Goal: Use online tool/utility

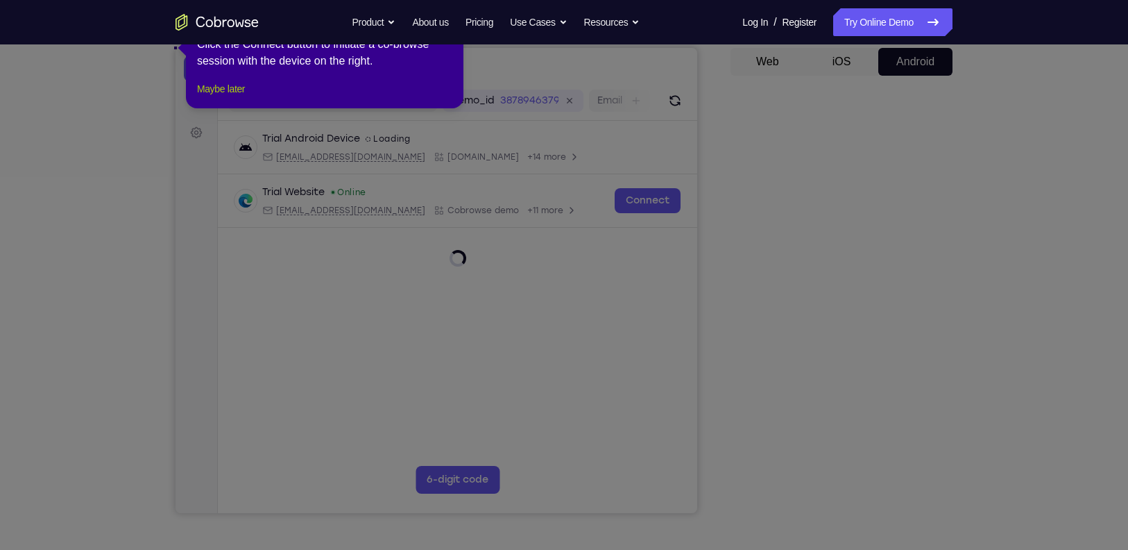
click at [230, 97] on button "Maybe later" at bounding box center [221, 88] width 48 height 17
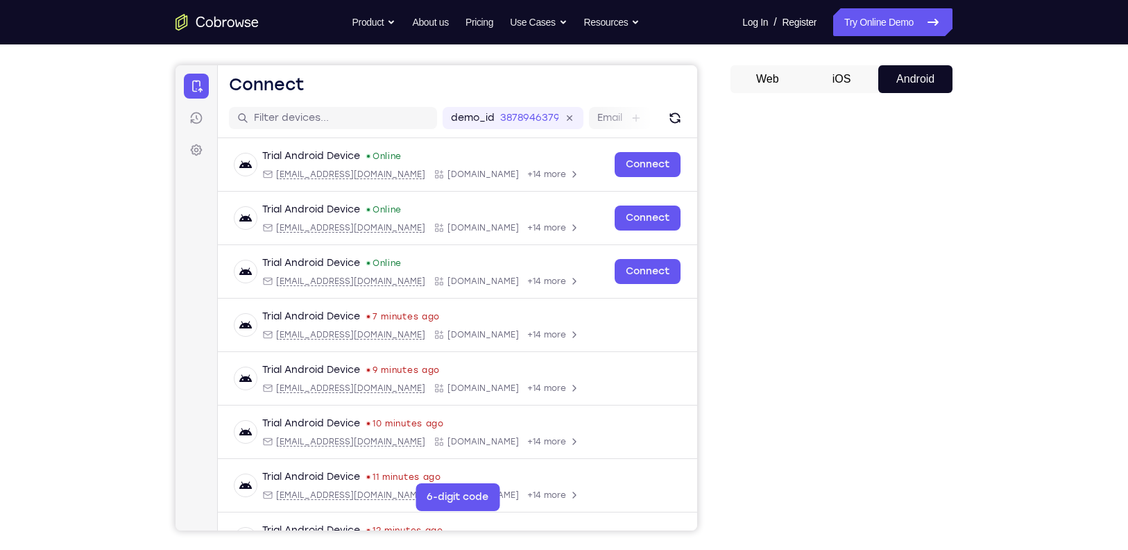
scroll to position [117, 0]
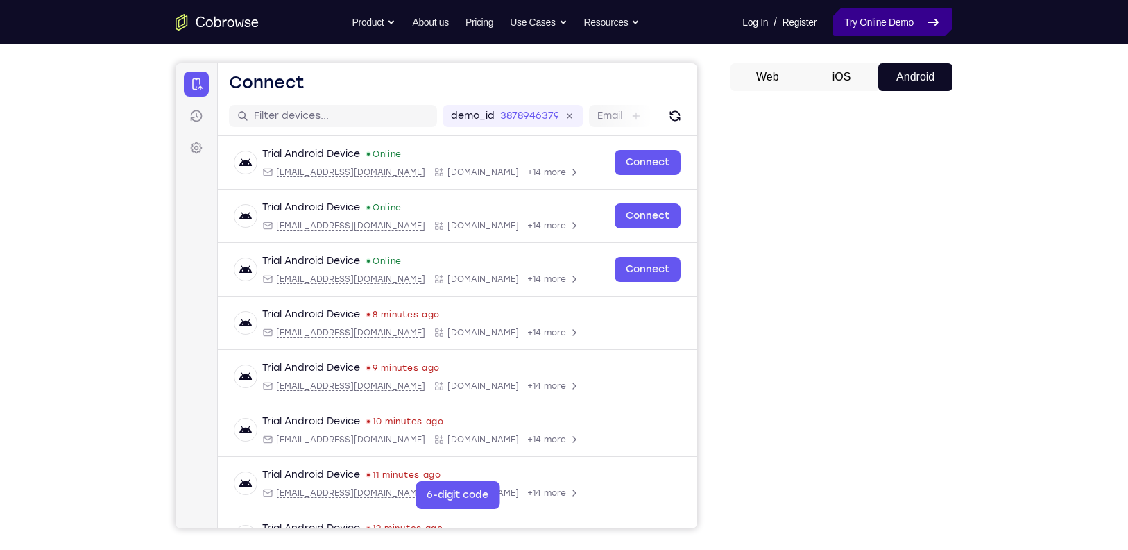
click at [874, 26] on link "Try Online Demo" at bounding box center [892, 22] width 119 height 28
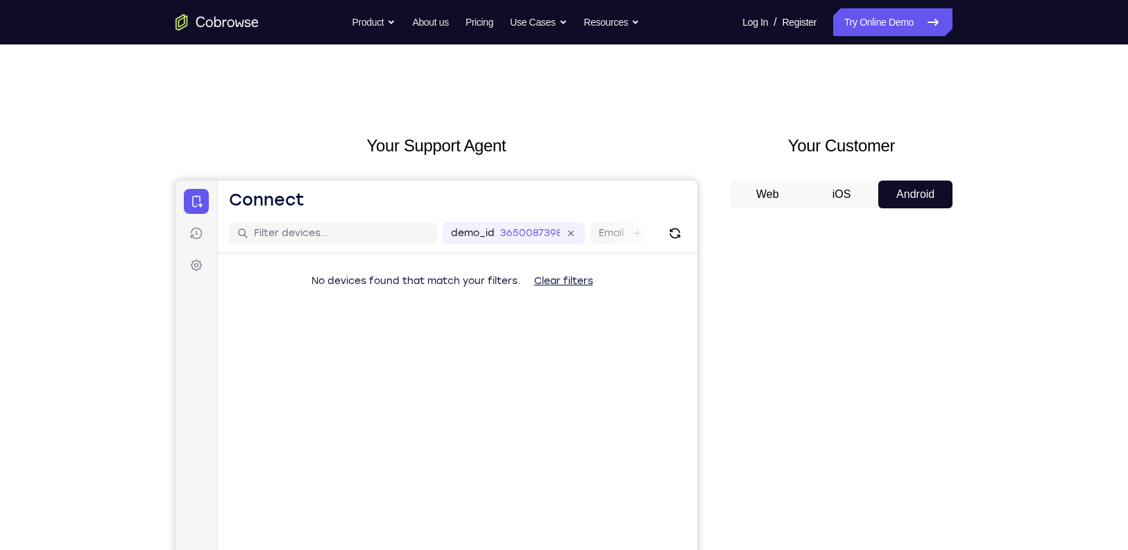
click at [849, 196] on button "iOS" at bounding box center [842, 194] width 74 height 28
click at [906, 190] on button "Android" at bounding box center [915, 194] width 74 height 28
click at [671, 231] on icon "Refresh" at bounding box center [675, 233] width 10 height 10
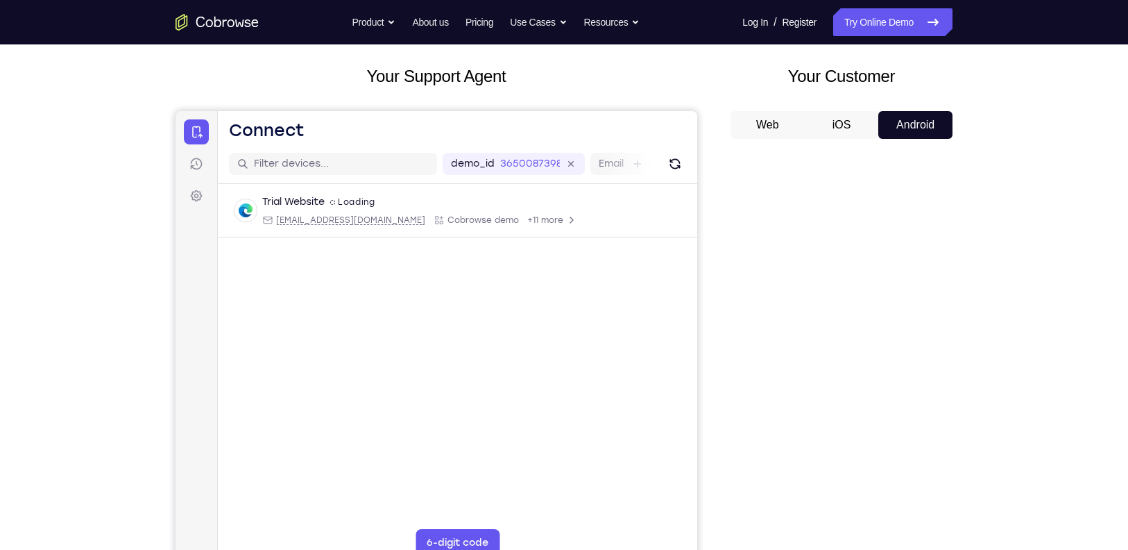
scroll to position [68, 0]
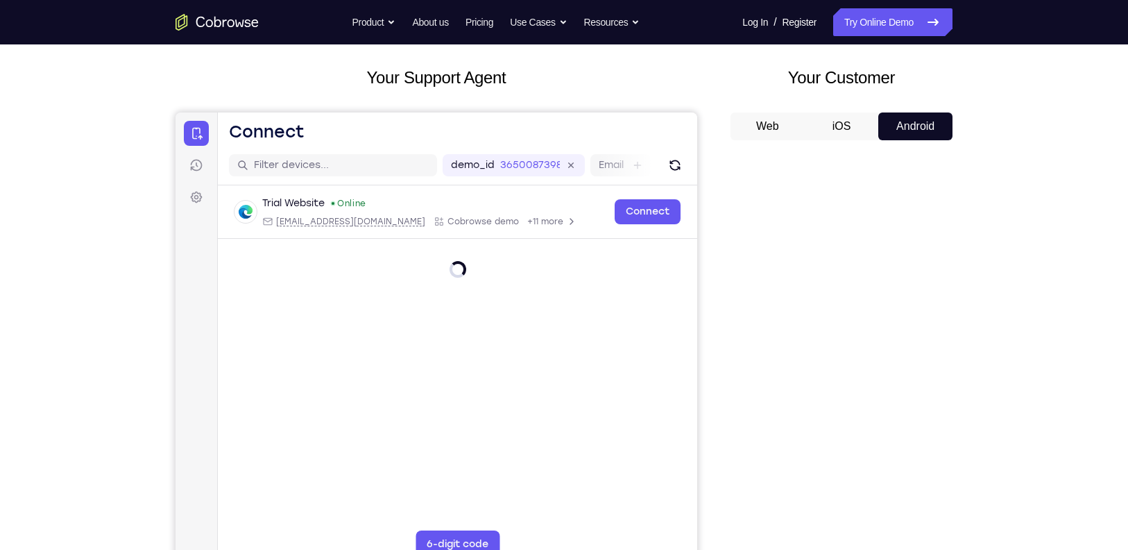
click at [892, 38] on nav "Go back Powerful, Flexible and Trustworthy. Avoid all extra friction for both A…" at bounding box center [564, 22] width 1128 height 44
click at [892, 19] on link "Try Online Demo" at bounding box center [892, 22] width 119 height 28
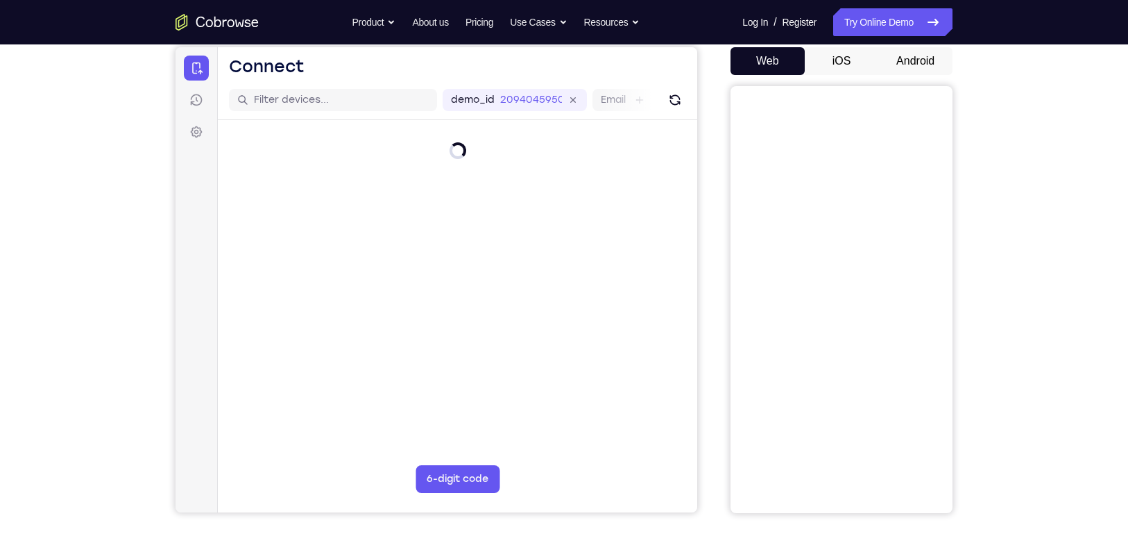
scroll to position [132, 0]
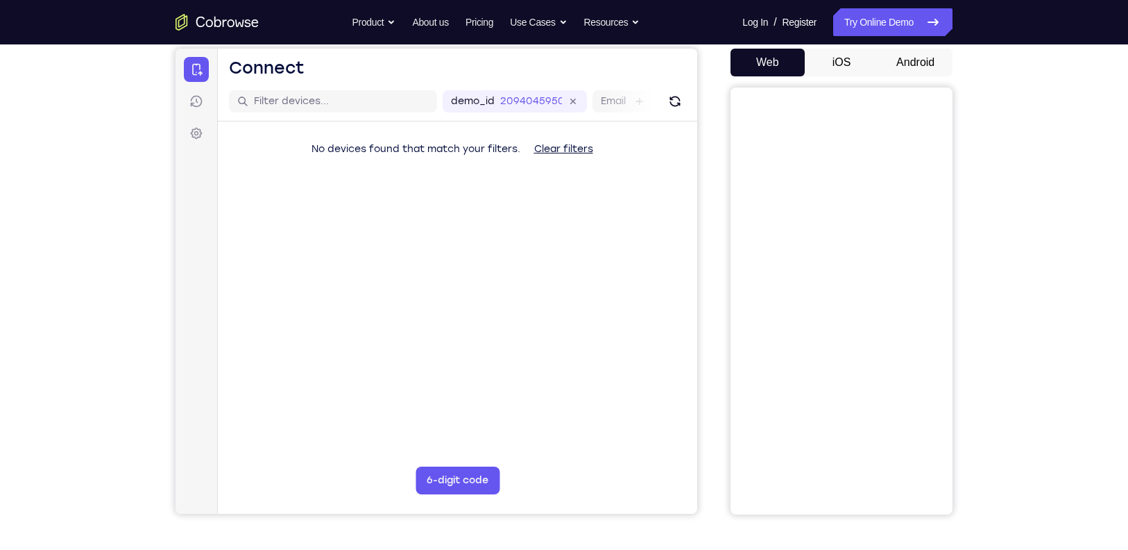
click at [914, 53] on button "Android" at bounding box center [915, 63] width 74 height 28
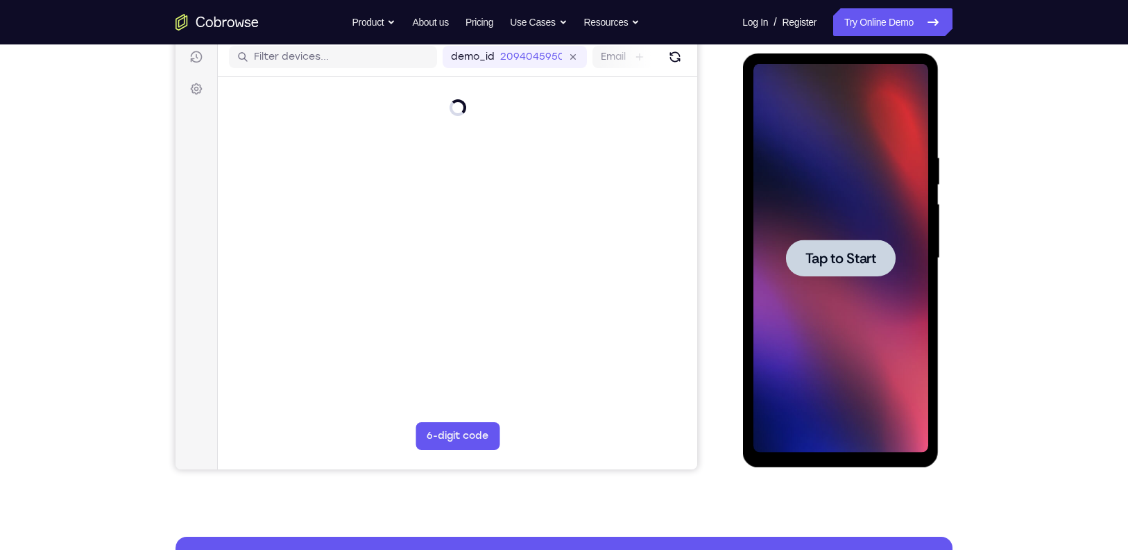
scroll to position [177, 0]
click at [865, 234] on div at bounding box center [840, 257] width 175 height 389
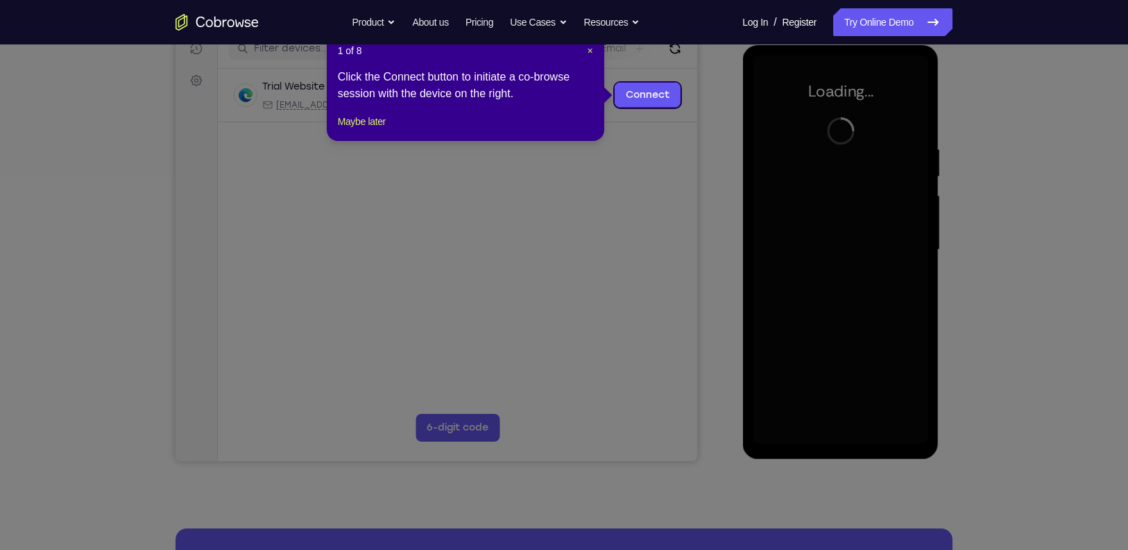
scroll to position [184, 0]
click at [370, 130] on button "Maybe later" at bounding box center [362, 122] width 48 height 17
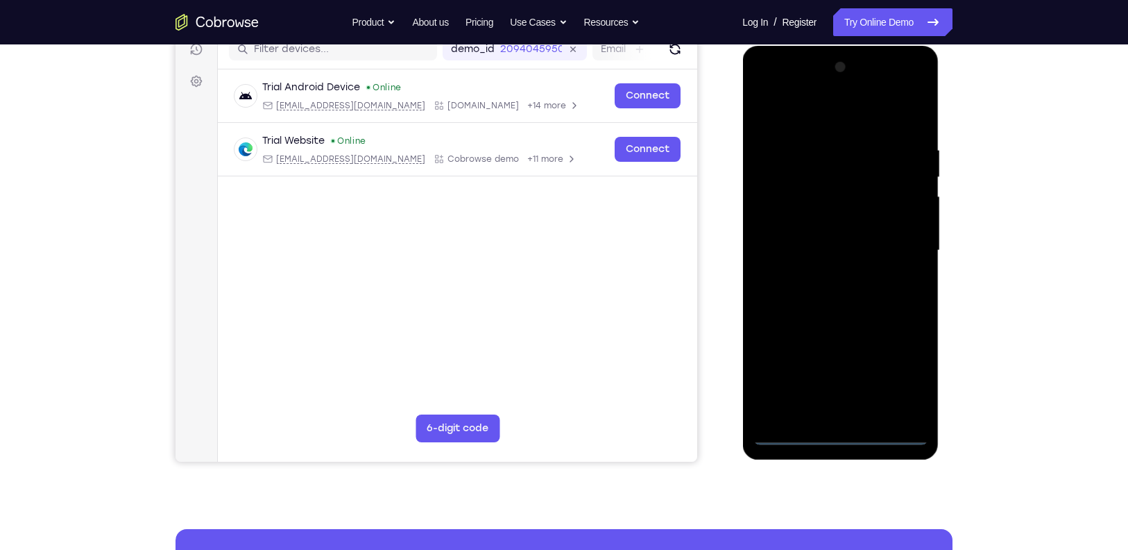
click at [846, 434] on div at bounding box center [840, 250] width 175 height 389
click at [905, 368] on div at bounding box center [840, 250] width 175 height 389
click at [788, 107] on div at bounding box center [840, 250] width 175 height 389
click at [905, 250] on div at bounding box center [840, 250] width 175 height 389
click at [829, 275] on div at bounding box center [840, 250] width 175 height 389
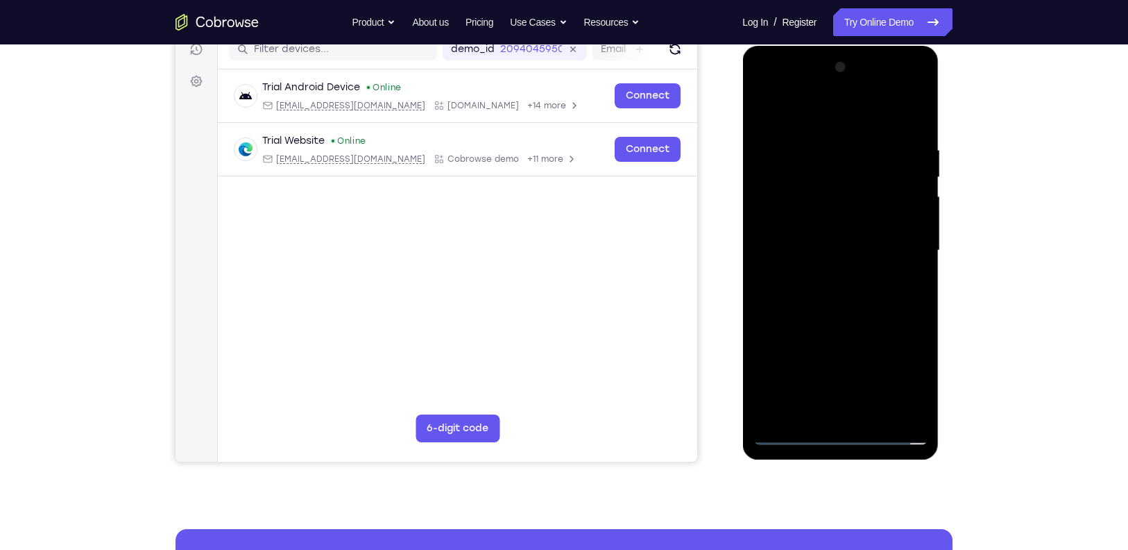
click at [836, 230] on div at bounding box center [840, 250] width 175 height 389
click at [828, 219] on div at bounding box center [840, 250] width 175 height 389
click at [809, 241] on div at bounding box center [840, 250] width 175 height 389
click at [885, 248] on div at bounding box center [840, 250] width 175 height 389
click at [853, 294] on div at bounding box center [840, 250] width 175 height 389
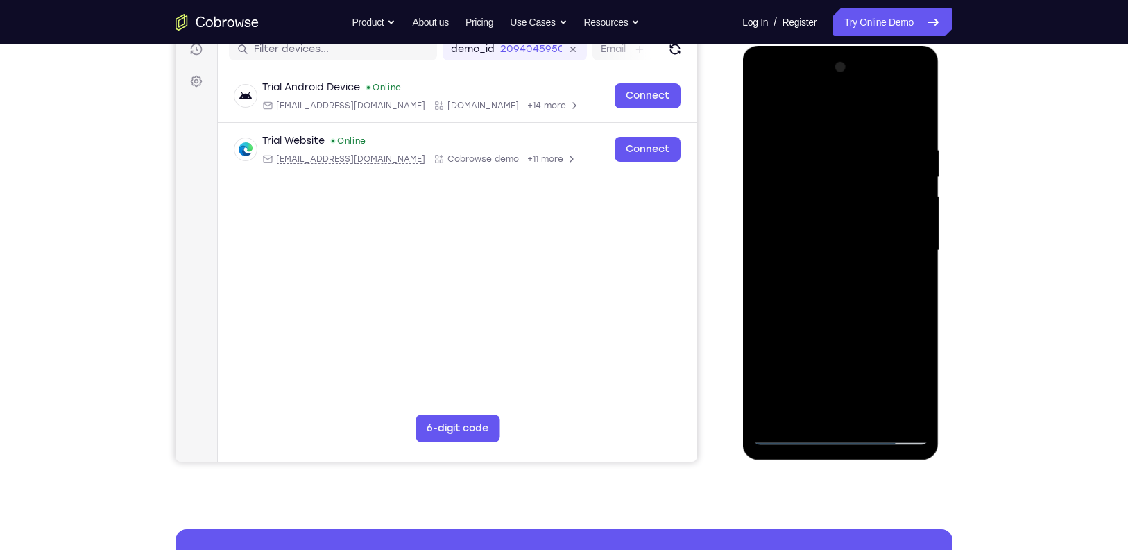
click at [853, 294] on div at bounding box center [840, 250] width 175 height 389
click at [899, 83] on div at bounding box center [840, 250] width 175 height 389
click at [764, 83] on div at bounding box center [840, 250] width 175 height 389
click at [783, 208] on div at bounding box center [840, 250] width 175 height 389
click at [834, 310] on div at bounding box center [840, 250] width 175 height 389
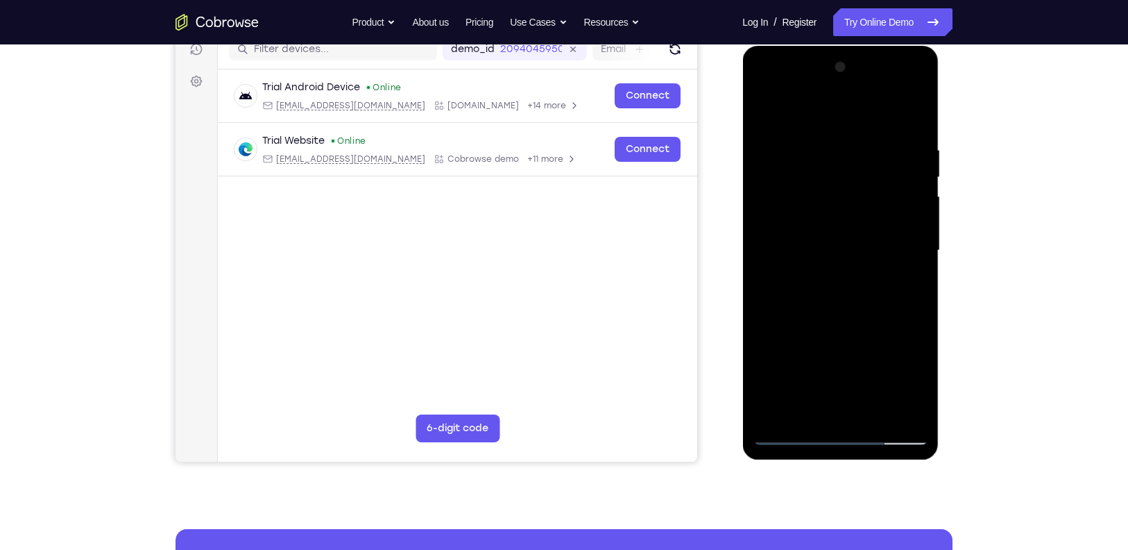
click at [871, 409] on div at bounding box center [840, 250] width 175 height 389
click at [854, 319] on div at bounding box center [840, 250] width 175 height 389
click at [844, 235] on div at bounding box center [840, 250] width 175 height 389
click at [914, 81] on div at bounding box center [840, 250] width 175 height 389
click at [896, 348] on div at bounding box center [840, 250] width 175 height 389
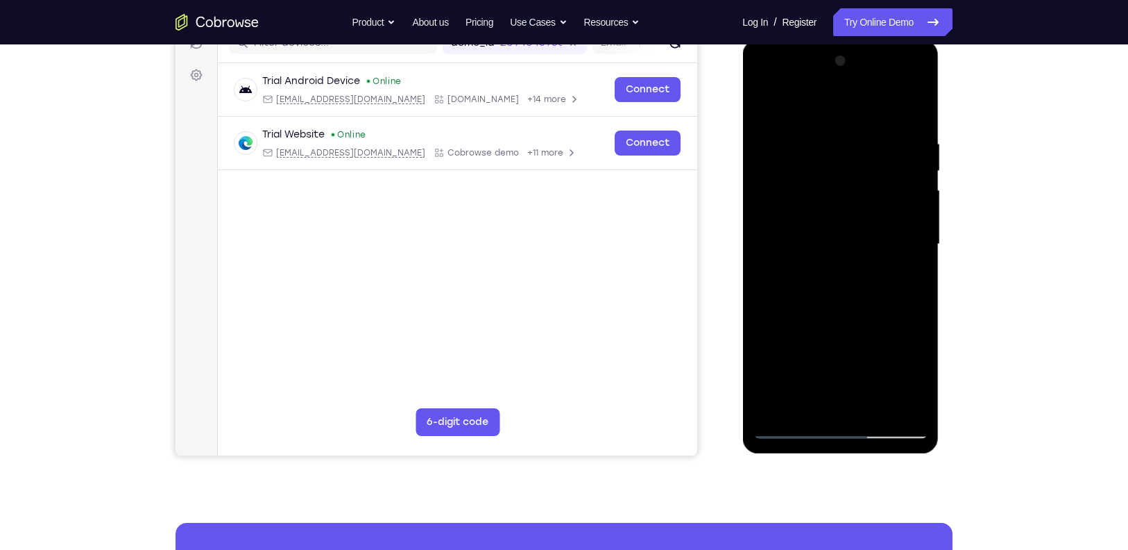
scroll to position [185, 0]
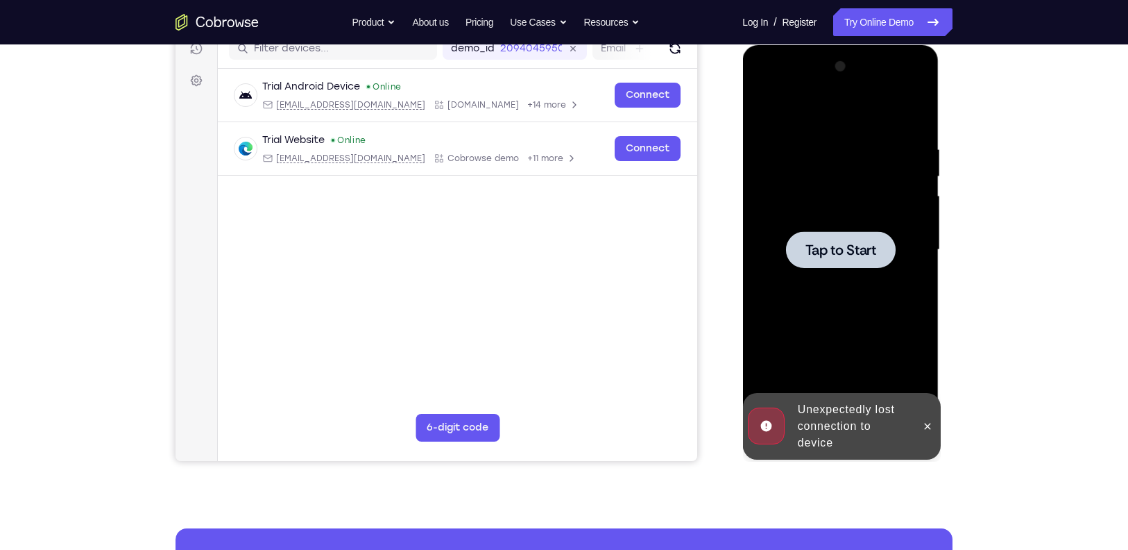
click at [892, 243] on div at bounding box center [840, 249] width 110 height 37
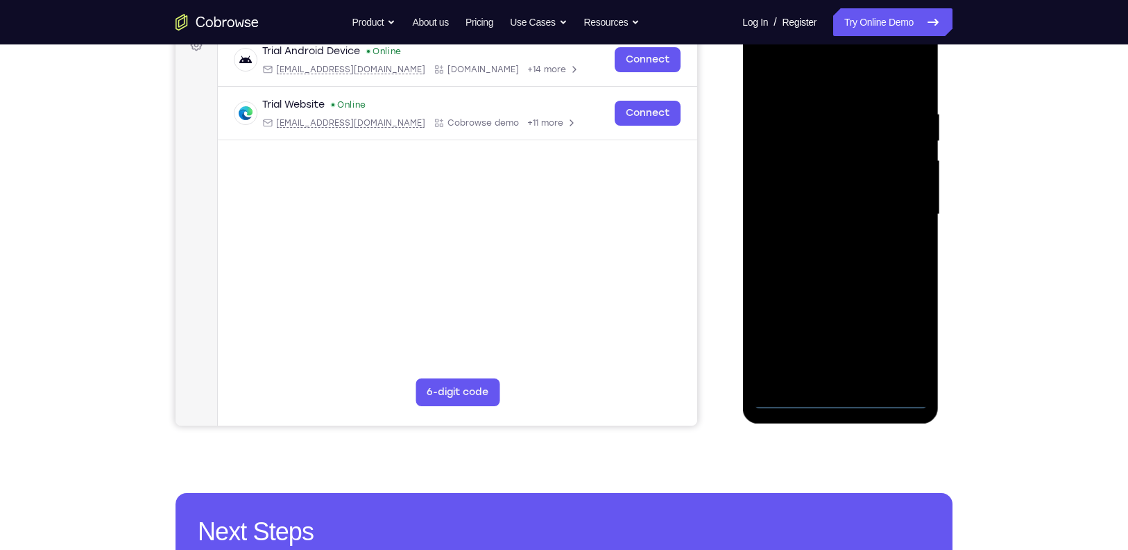
scroll to position [233, 0]
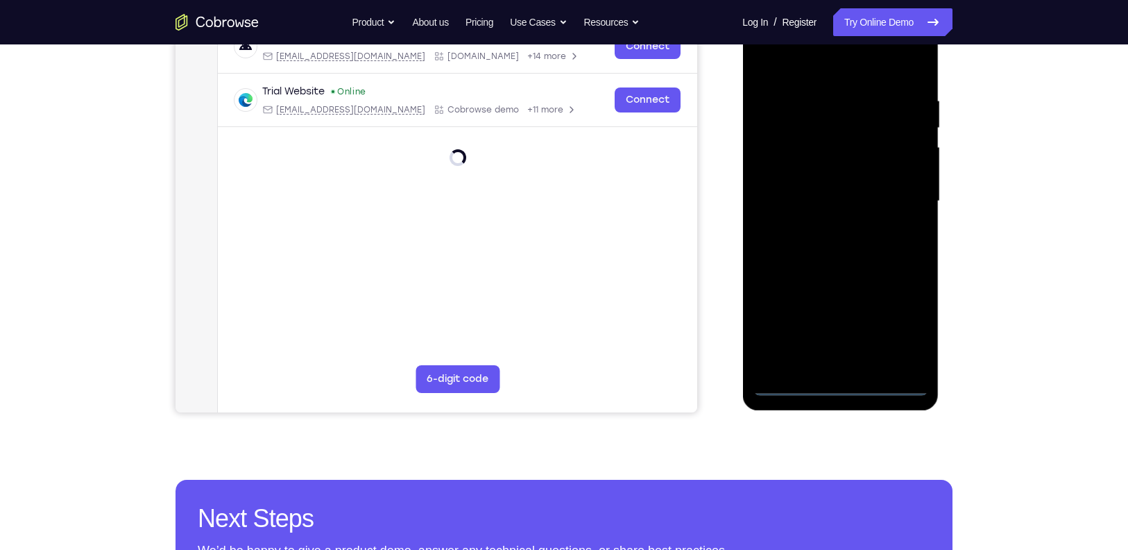
click at [842, 385] on div at bounding box center [840, 201] width 175 height 389
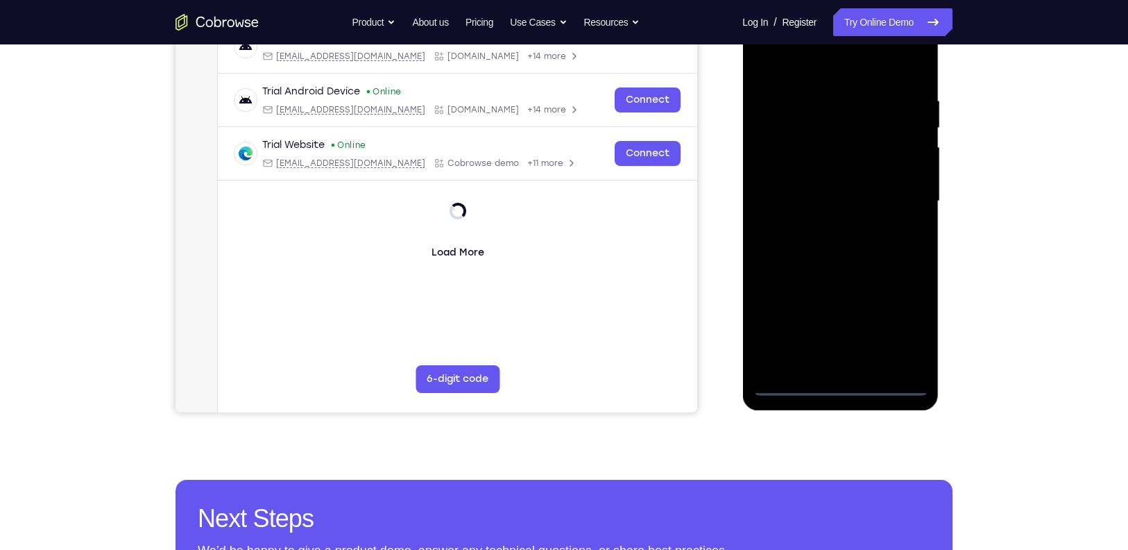
click at [905, 323] on div at bounding box center [840, 201] width 175 height 389
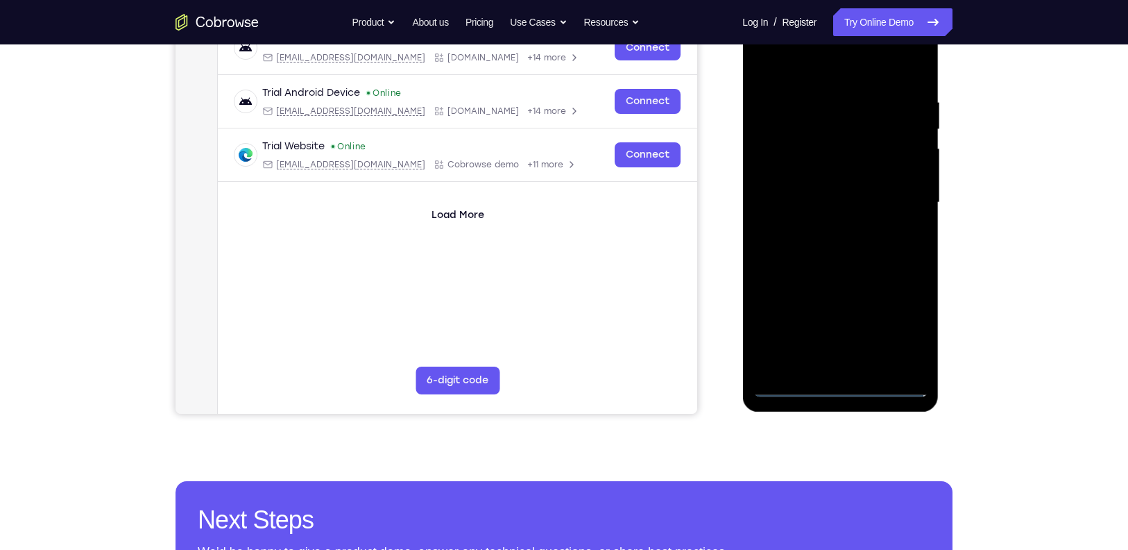
click at [813, 65] on div at bounding box center [840, 202] width 175 height 389
click at [903, 208] on div at bounding box center [840, 202] width 175 height 389
click at [828, 228] on div at bounding box center [840, 202] width 175 height 389
click at [799, 192] on div at bounding box center [840, 202] width 175 height 389
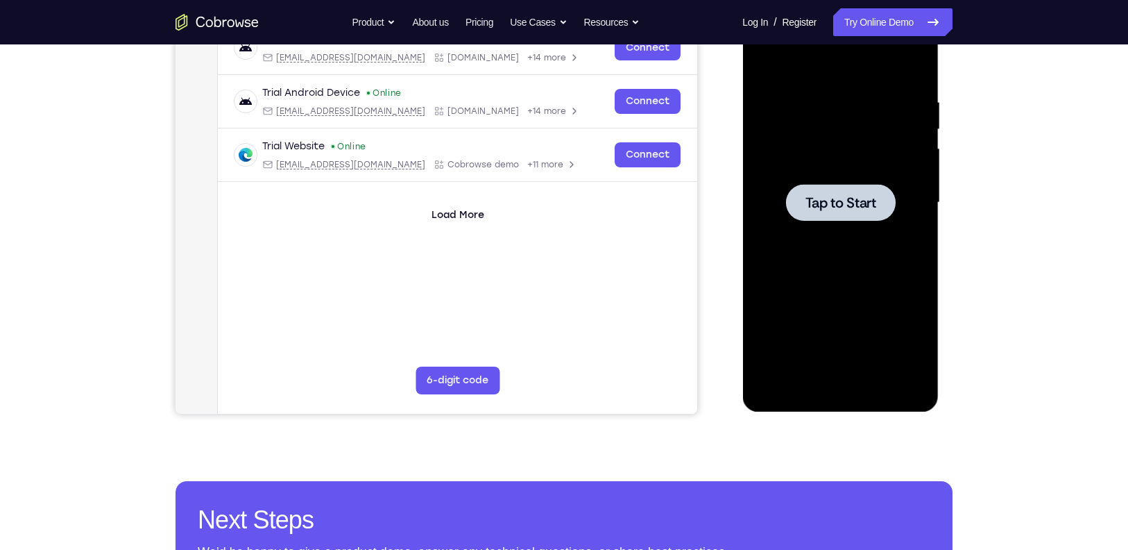
click at [796, 216] on div at bounding box center [840, 202] width 110 height 37
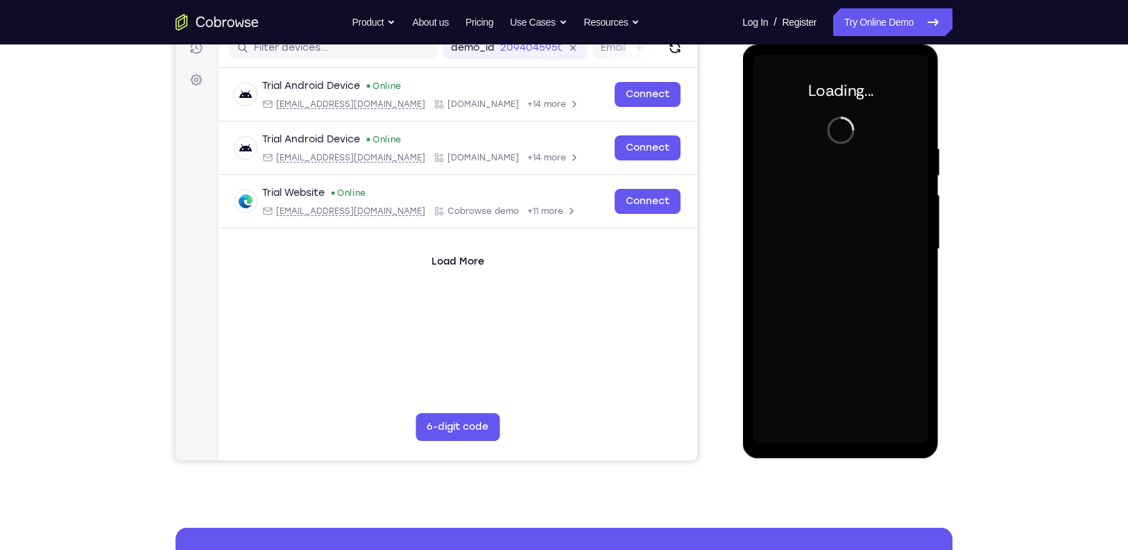
scroll to position [188, 0]
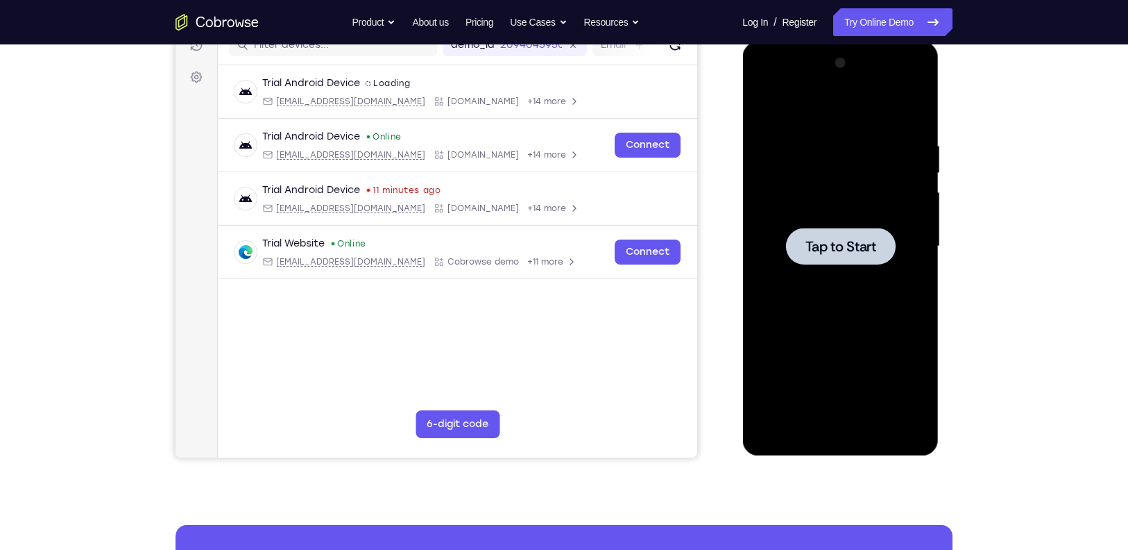
click at [862, 224] on div at bounding box center [840, 246] width 175 height 389
click at [846, 425] on div at bounding box center [840, 246] width 175 height 389
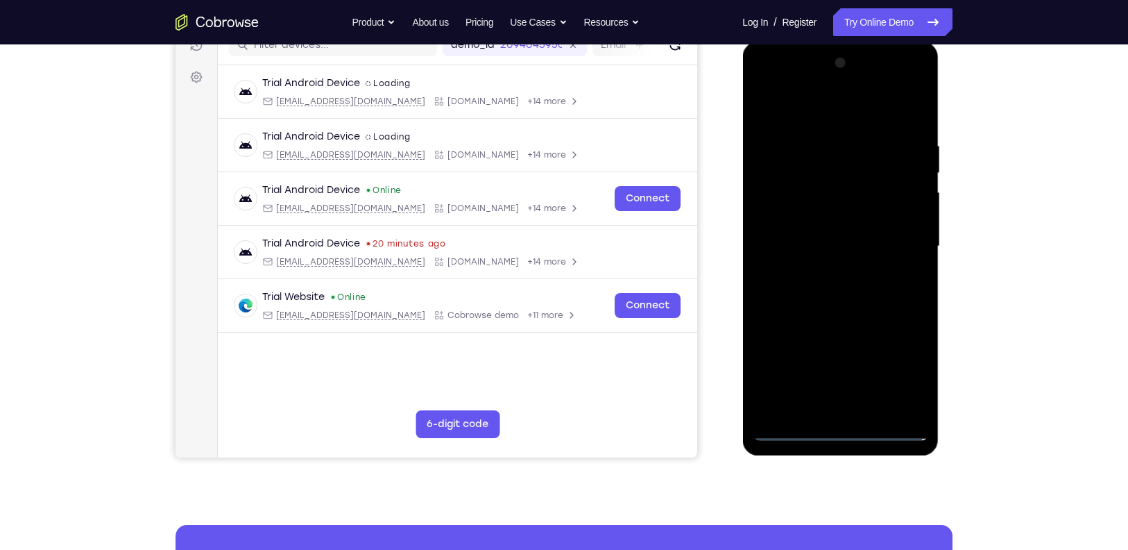
click at [843, 427] on div at bounding box center [840, 246] width 175 height 389
click at [902, 372] on div at bounding box center [840, 246] width 175 height 389
click at [831, 107] on div at bounding box center [840, 246] width 175 height 389
click at [892, 234] on div at bounding box center [840, 246] width 175 height 389
click at [826, 270] on div at bounding box center [840, 246] width 175 height 389
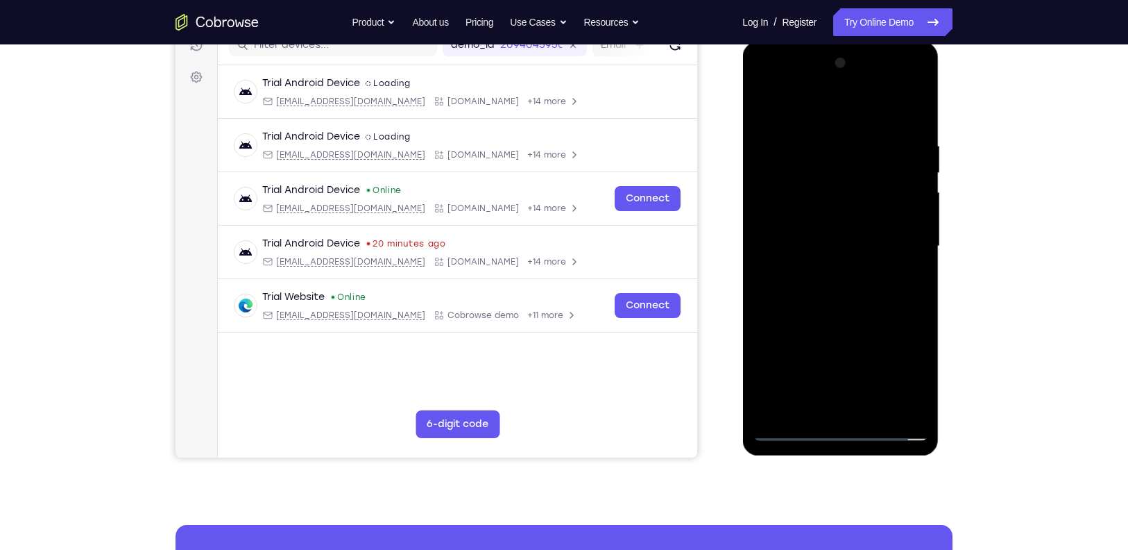
click at [810, 219] on div at bounding box center [840, 246] width 175 height 389
click at [819, 235] on div at bounding box center [840, 246] width 175 height 389
drag, startPoint x: 911, startPoint y: 228, endPoint x: 911, endPoint y: 177, distance: 50.7
click at [911, 177] on div at bounding box center [840, 246] width 175 height 389
click at [846, 212] on div at bounding box center [840, 246] width 175 height 389
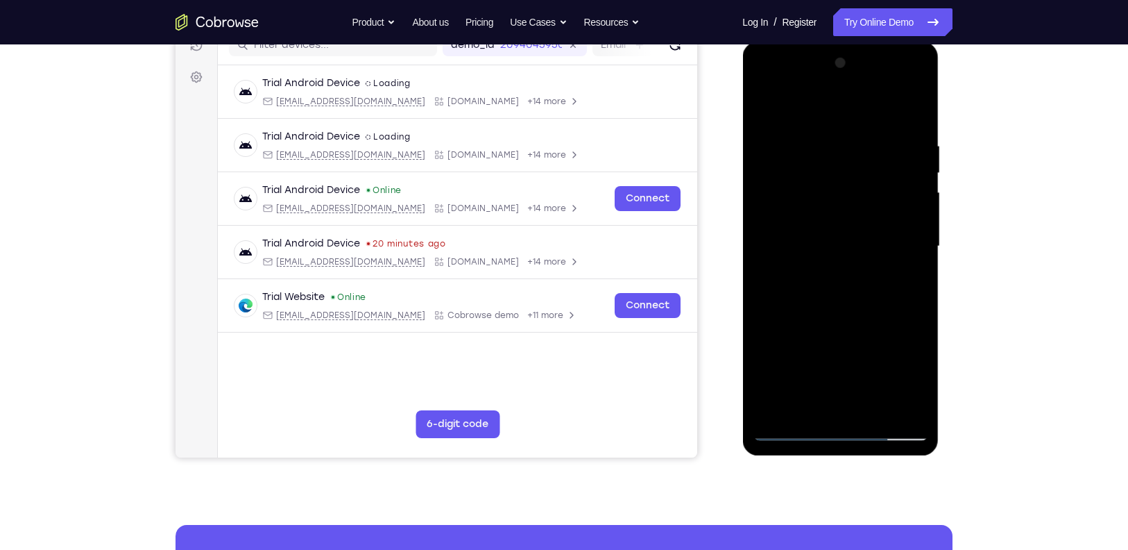
drag, startPoint x: 873, startPoint y: 113, endPoint x: 861, endPoint y: 67, distance: 47.3
click at [861, 67] on div at bounding box center [840, 246] width 175 height 389
drag, startPoint x: 849, startPoint y: 118, endPoint x: 835, endPoint y: 61, distance: 58.6
click at [835, 61] on div at bounding box center [840, 246] width 175 height 389
click at [915, 107] on div at bounding box center [840, 246] width 175 height 389
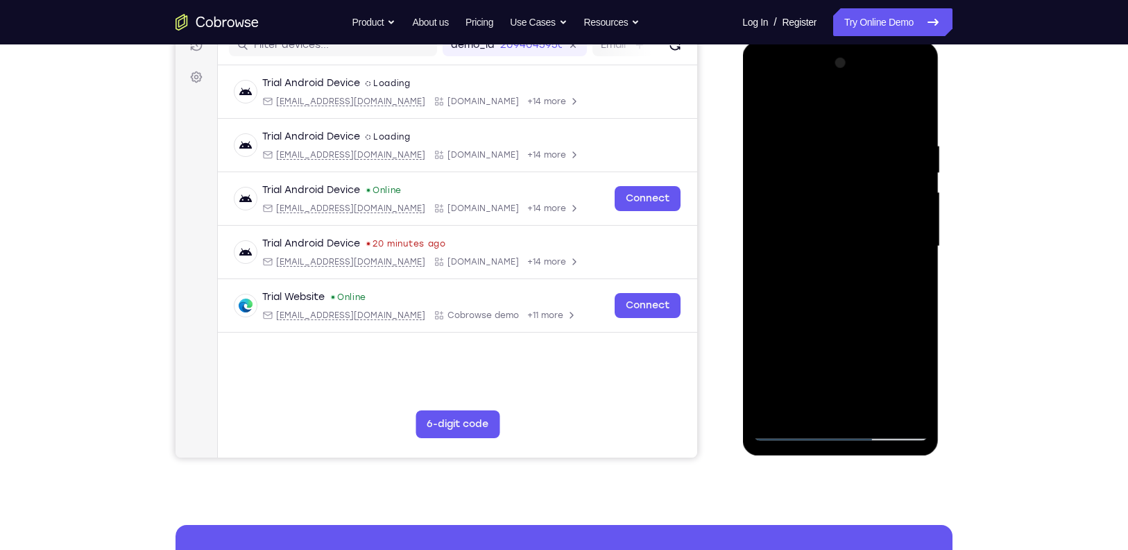
click at [915, 107] on div at bounding box center [840, 246] width 175 height 389
click at [827, 246] on span "Tap to Start" at bounding box center [840, 246] width 71 height 14
click at [843, 426] on div at bounding box center [840, 245] width 175 height 389
click at [896, 370] on div at bounding box center [840, 245] width 175 height 389
